Goal: Information Seeking & Learning: Learn about a topic

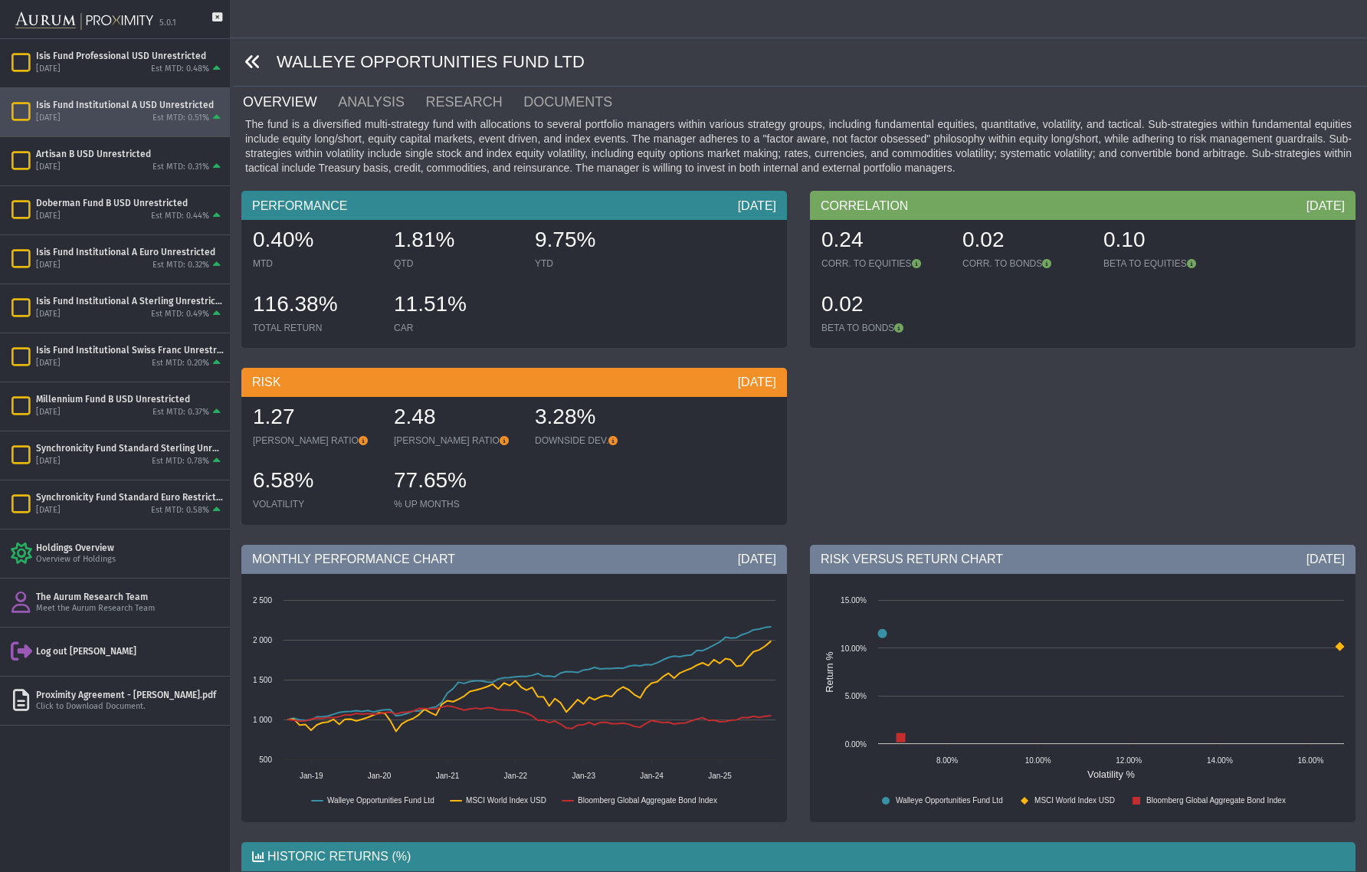
click at [253, 63] on icon at bounding box center [252, 62] width 17 height 17
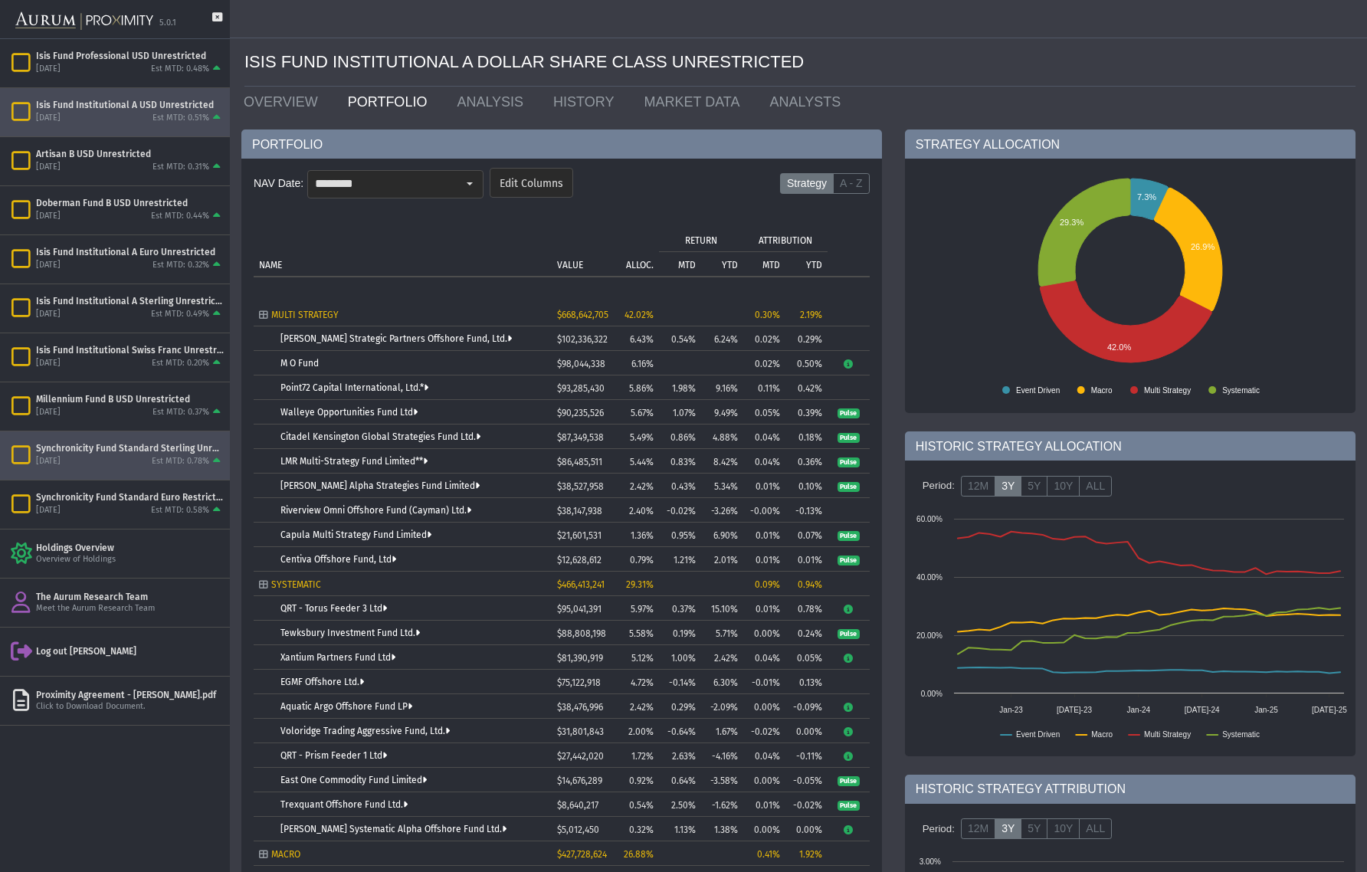
click at [149, 451] on div "Synchronicity Fund Standard Sterling Unrestricted" at bounding box center [130, 448] width 188 height 12
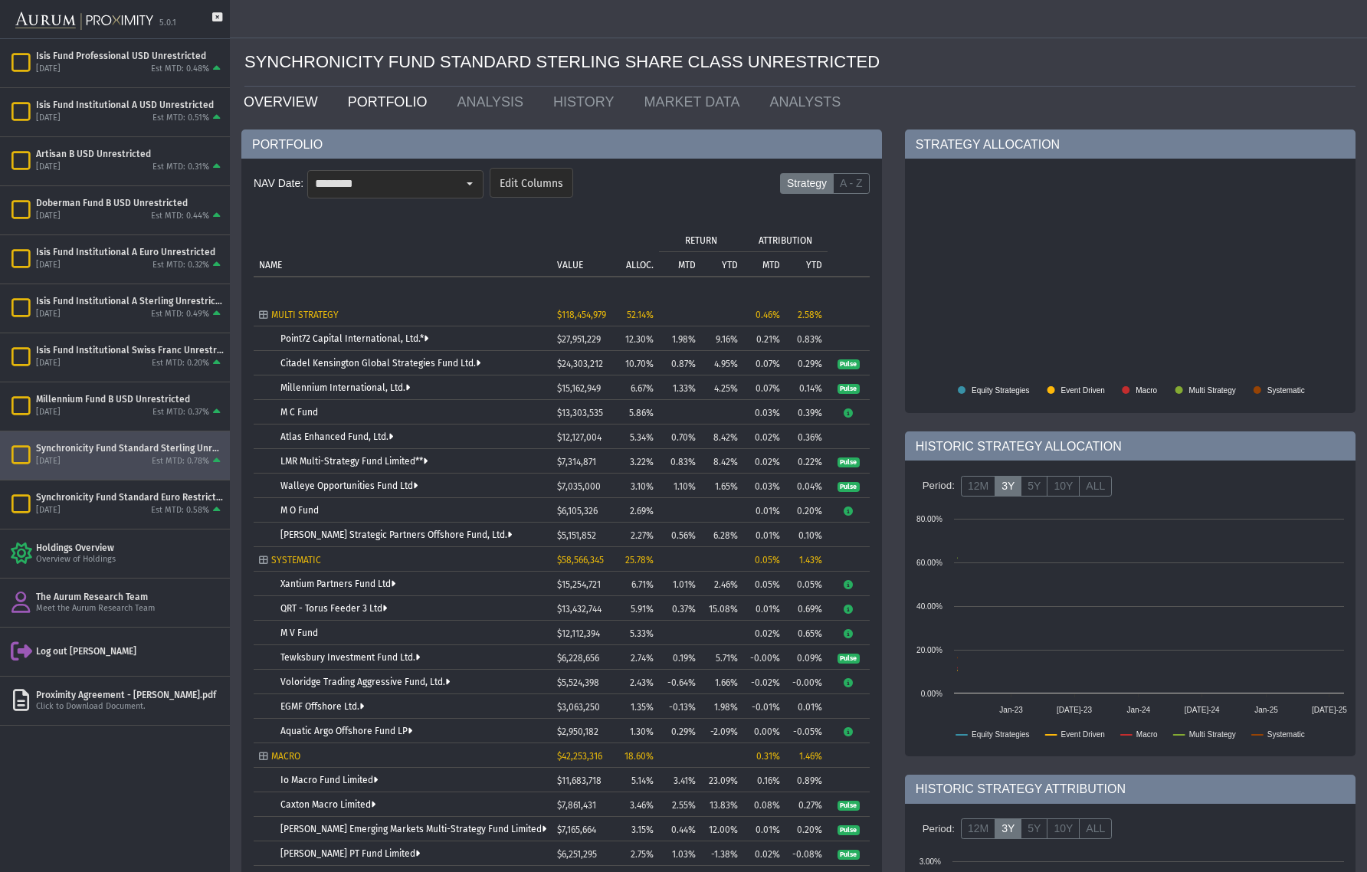
click at [280, 104] on link "OVERVIEW" at bounding box center [284, 102] width 104 height 31
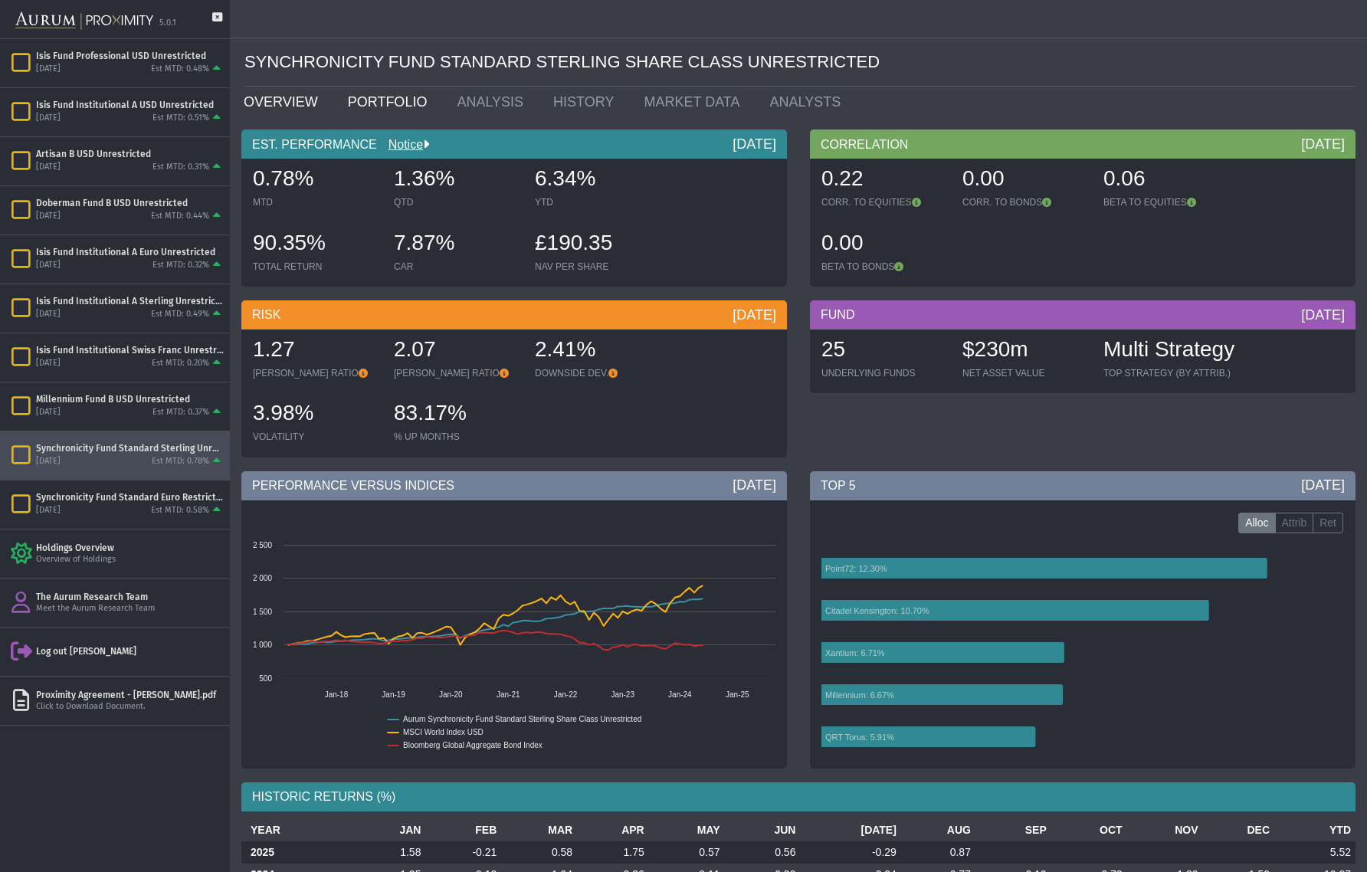
click at [390, 103] on link "PORTFOLIO" at bounding box center [391, 102] width 110 height 31
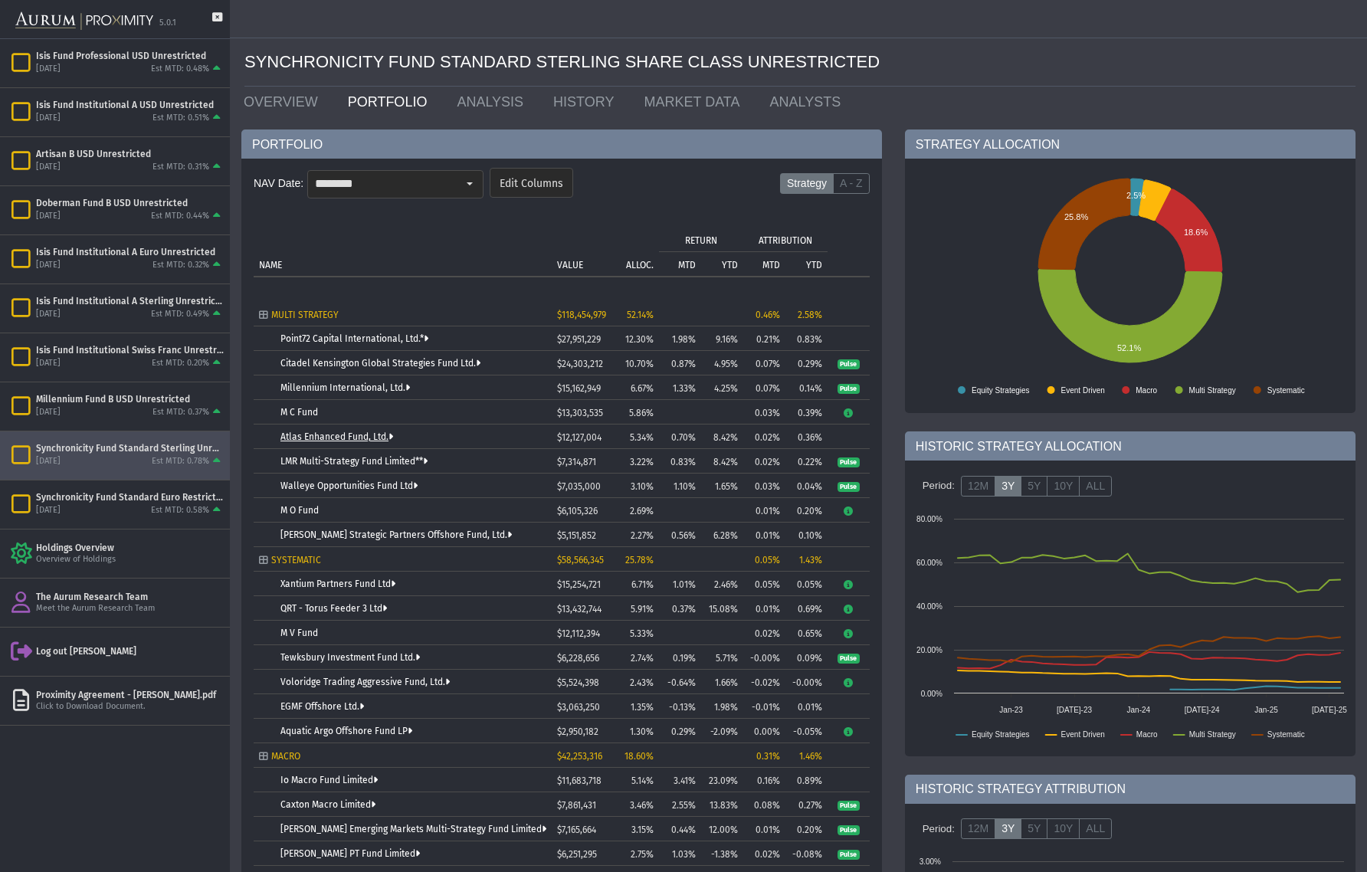
click at [329, 438] on link "Atlas Enhanced Fund, Ltd." at bounding box center [336, 436] width 113 height 11
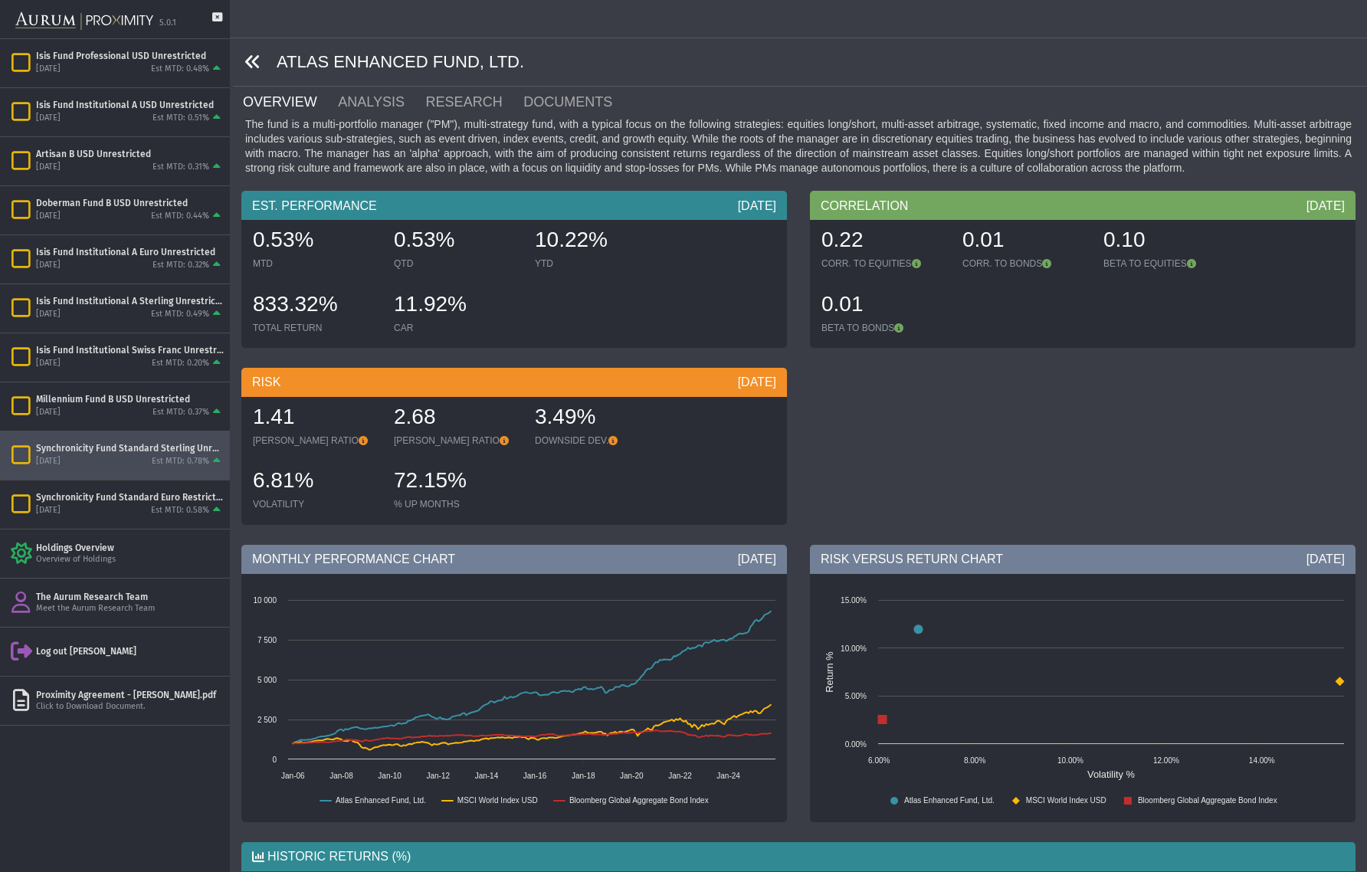
click at [248, 61] on icon at bounding box center [252, 62] width 17 height 17
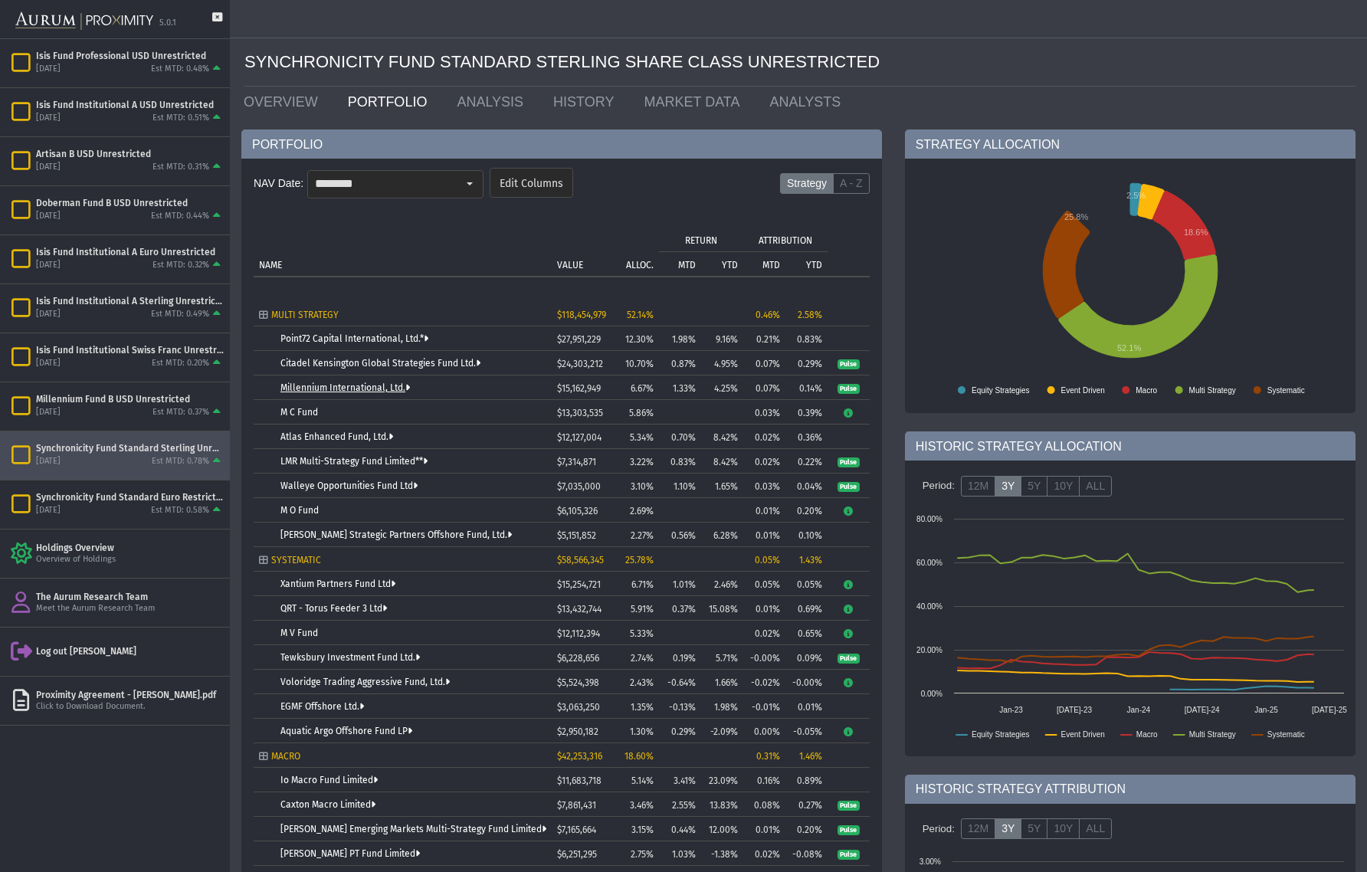
click at [334, 385] on link "Millennium International, Ltd." at bounding box center [344, 387] width 129 height 11
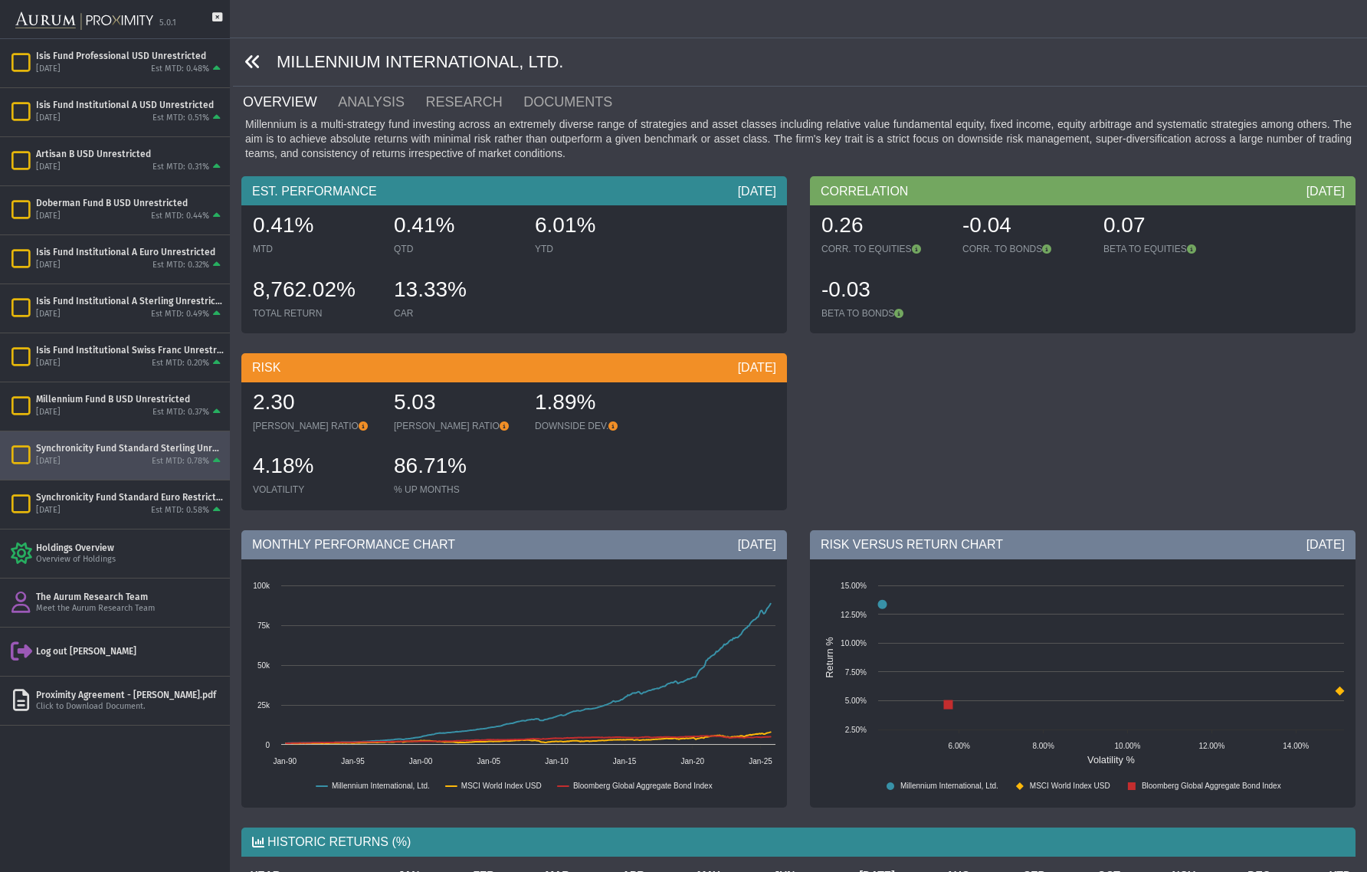
click at [254, 63] on icon at bounding box center [252, 62] width 17 height 17
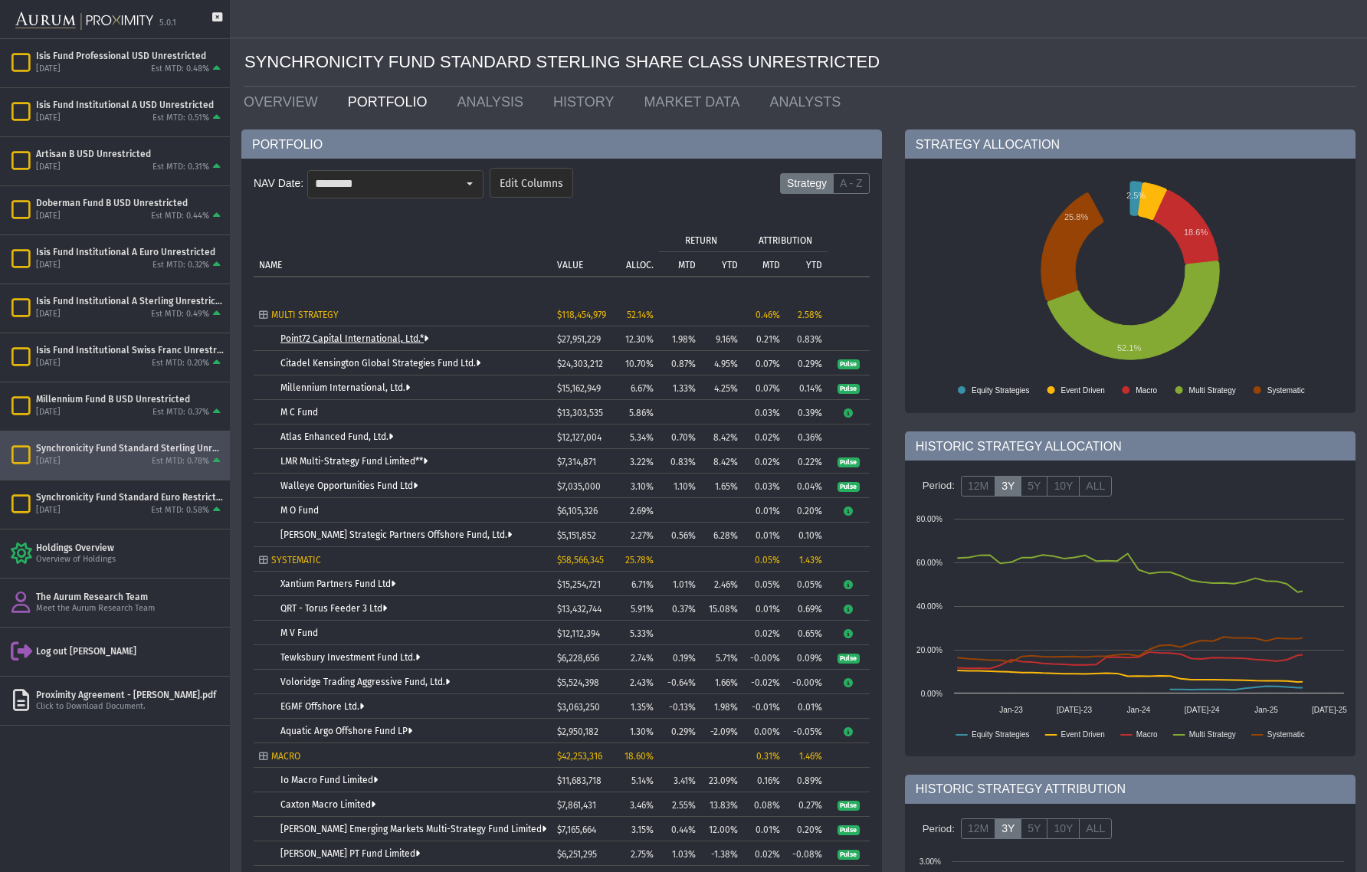
click at [316, 336] on link "Point72 Capital International, Ltd.*" at bounding box center [354, 338] width 148 height 11
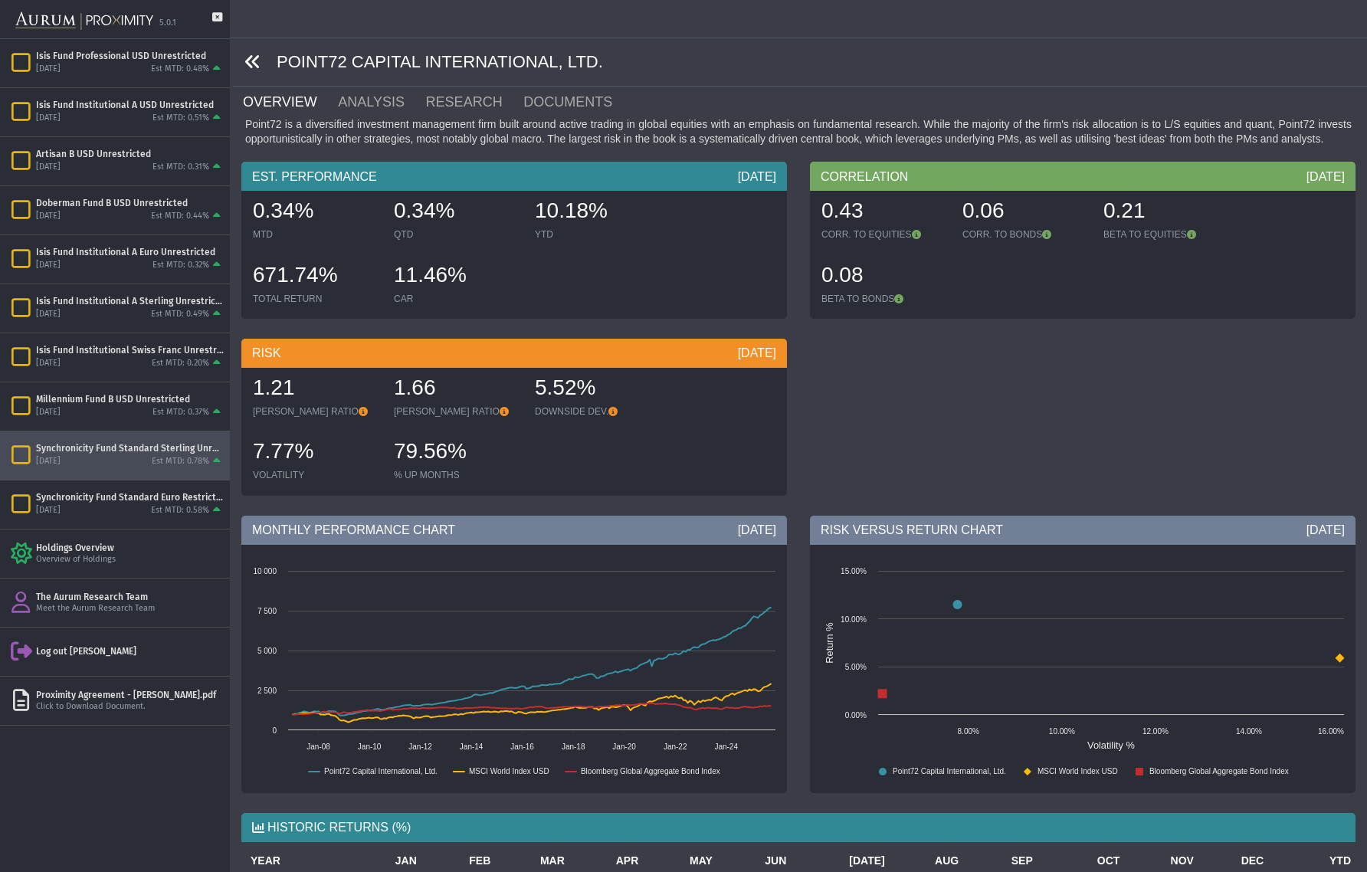
click at [251, 61] on icon at bounding box center [252, 62] width 17 height 17
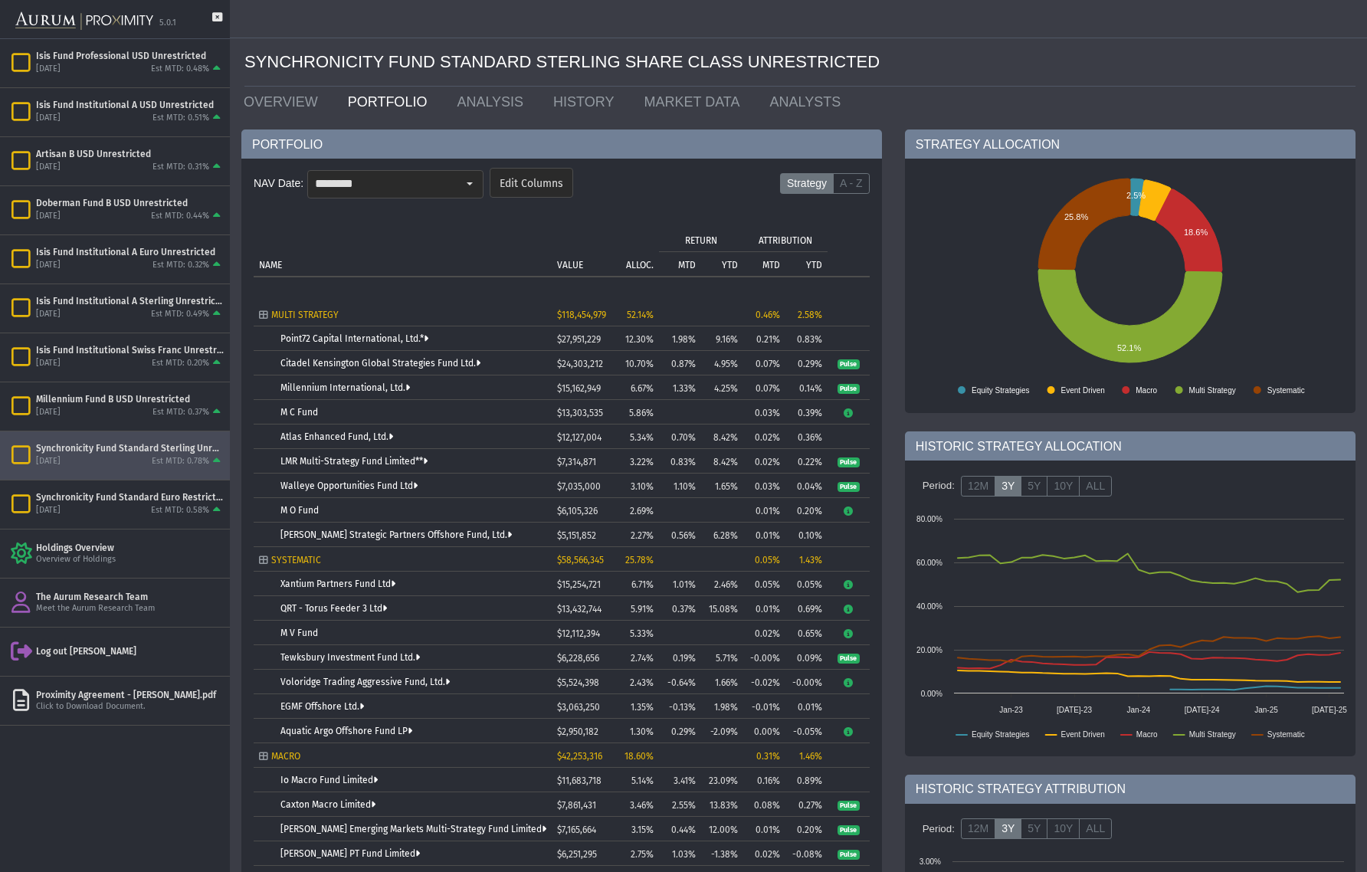
scroll to position [6, 0]
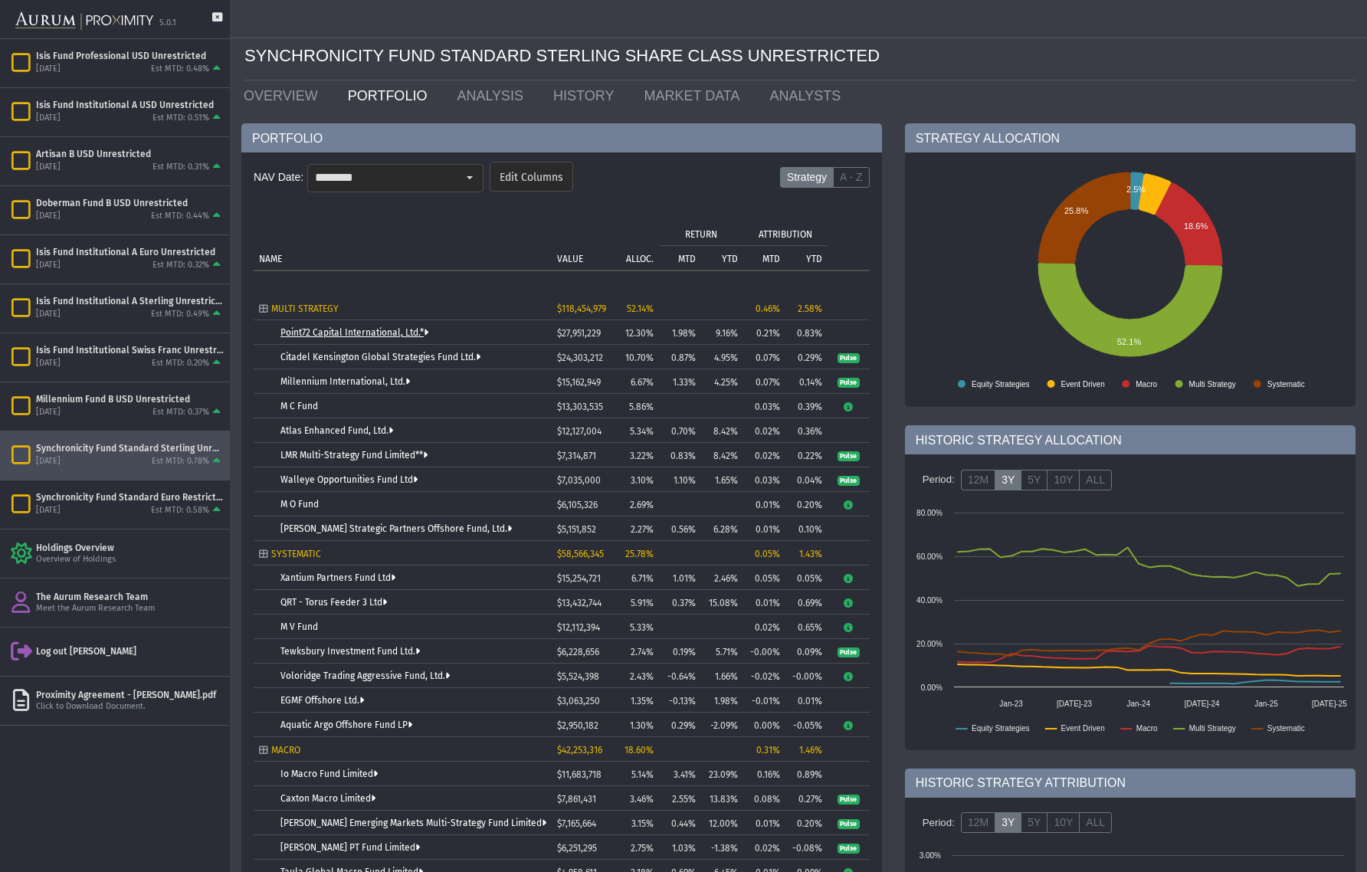
click at [335, 332] on link "Point72 Capital International, Ltd.*" at bounding box center [354, 332] width 148 height 11
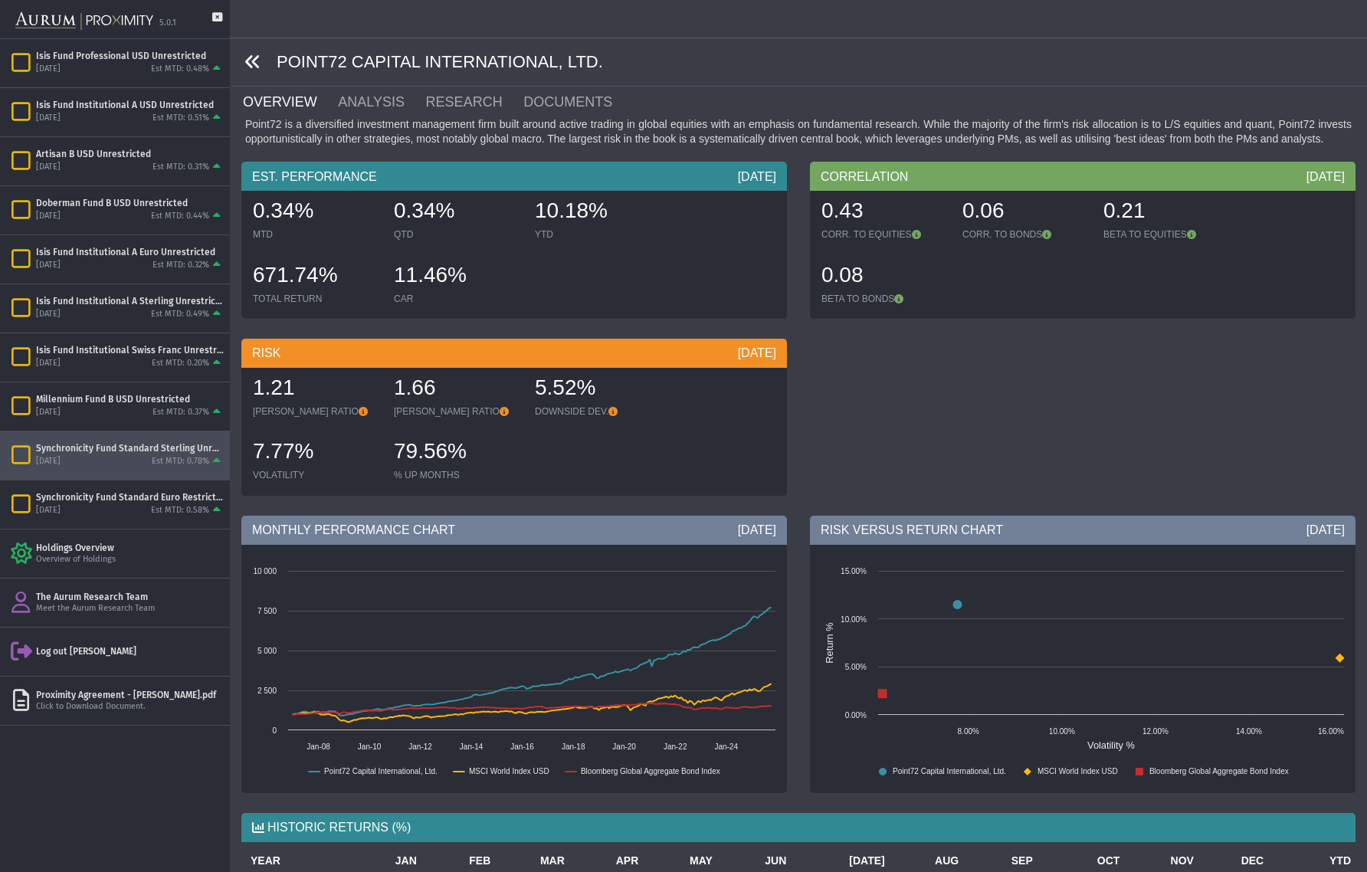
click at [251, 58] on icon at bounding box center [252, 62] width 17 height 17
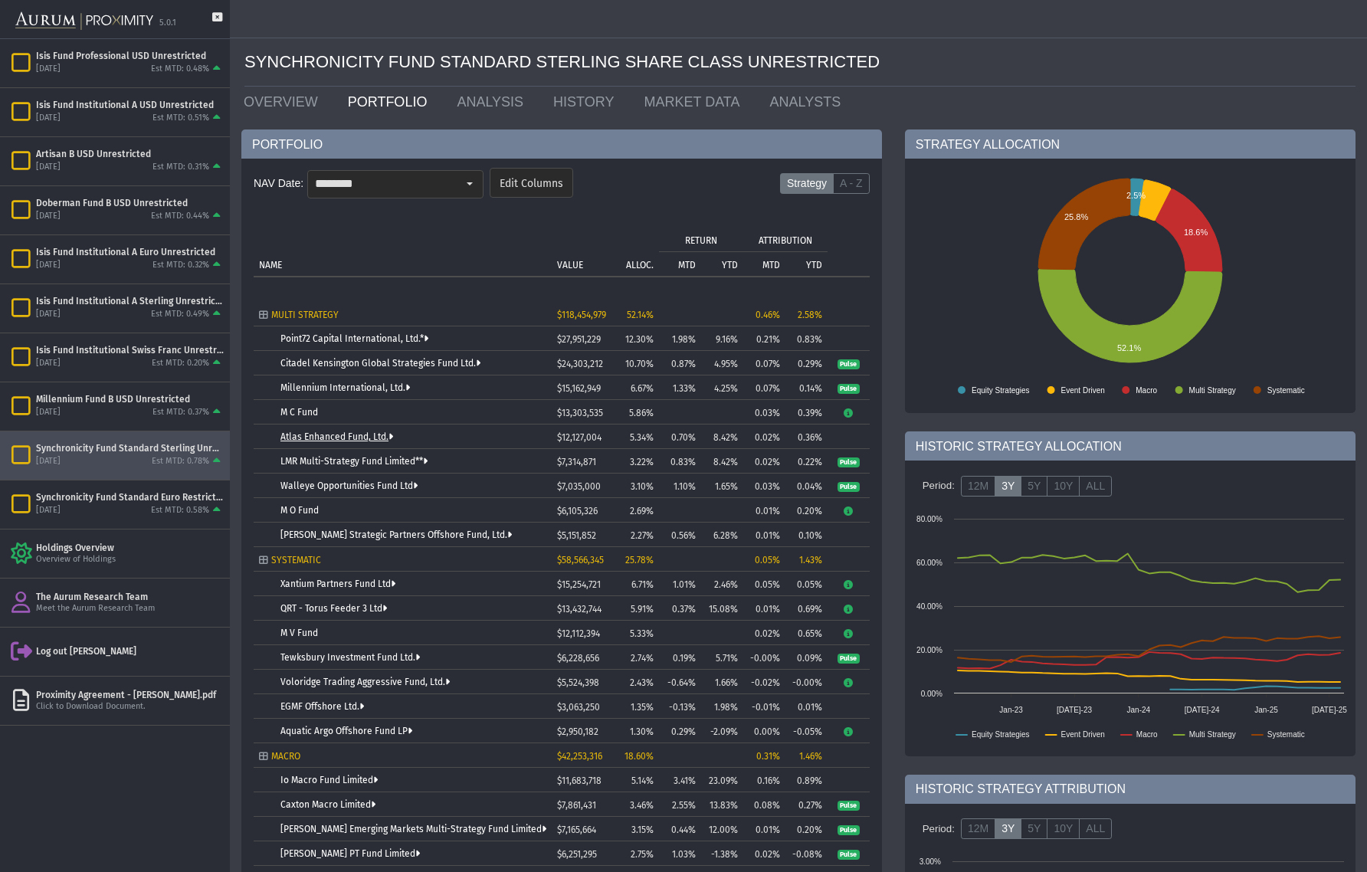
click at [336, 437] on link "Atlas Enhanced Fund, Ltd." at bounding box center [336, 436] width 113 height 11
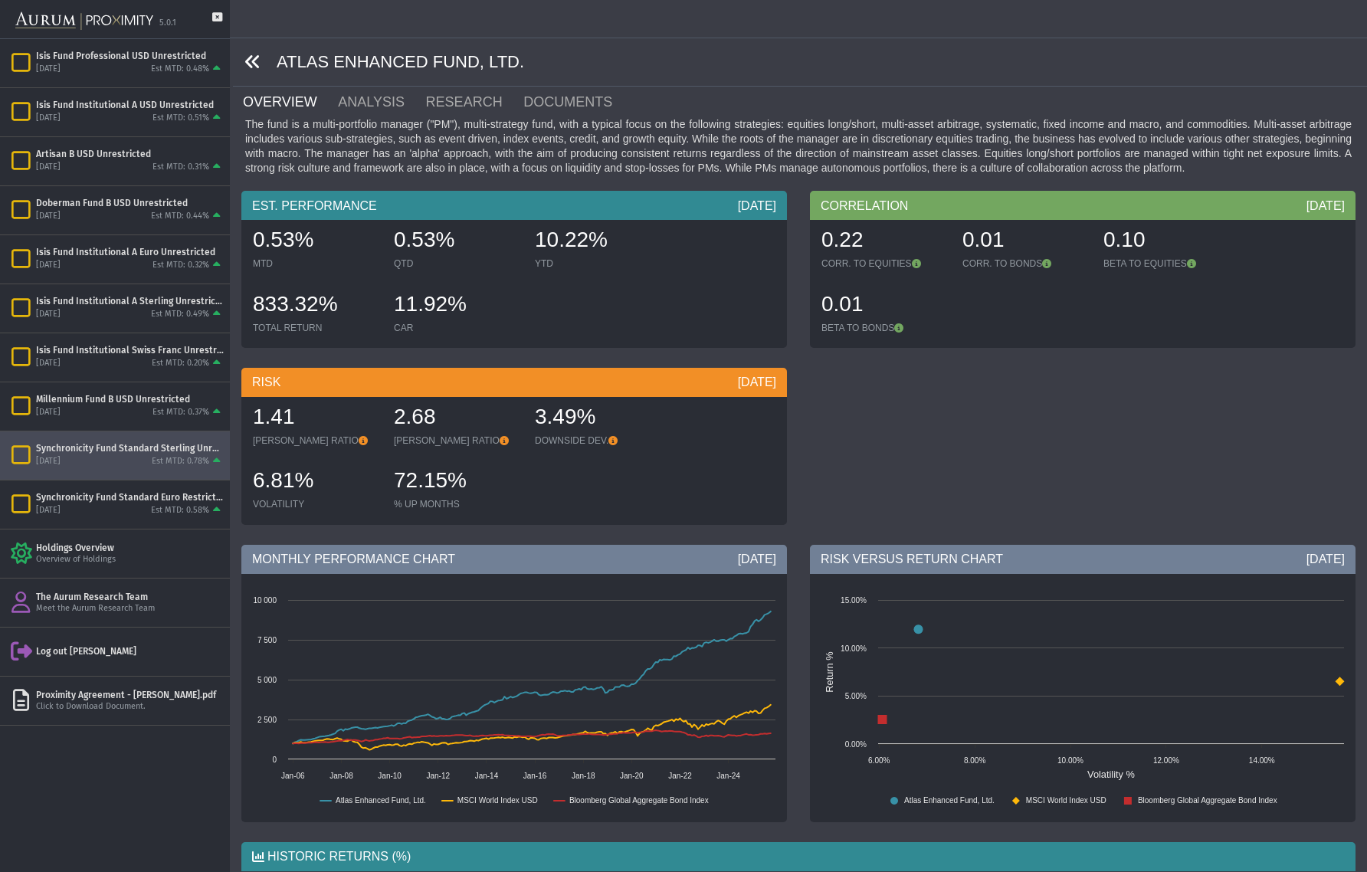
click at [251, 58] on icon at bounding box center [252, 62] width 17 height 17
